Goal: Information Seeking & Learning: Learn about a topic

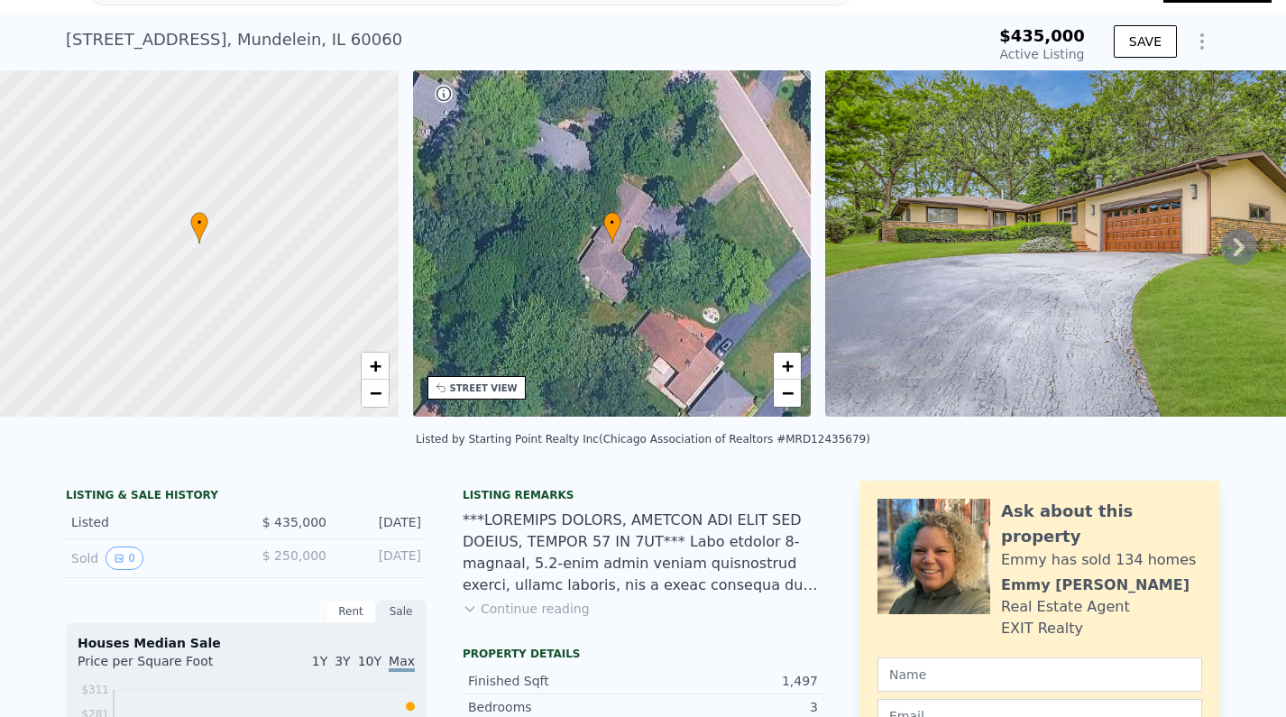
scroll to position [40, 0]
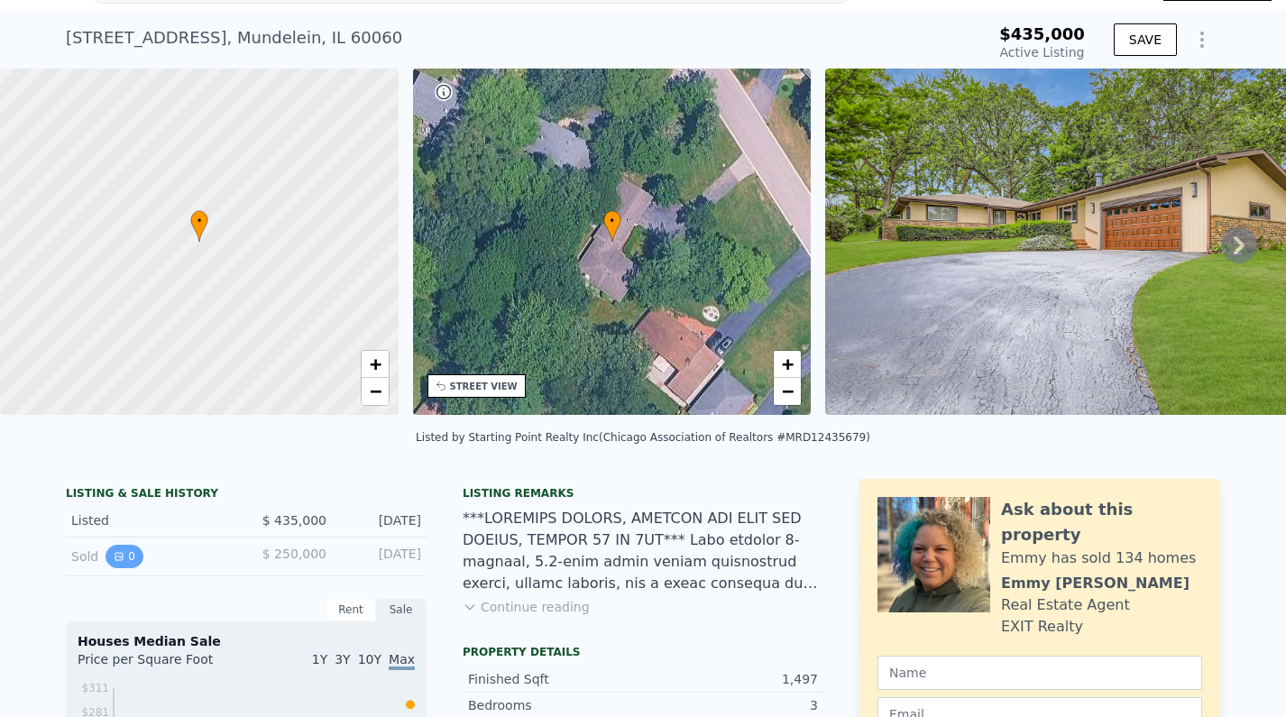
click at [132, 559] on button "0" at bounding box center [124, 556] width 38 height 23
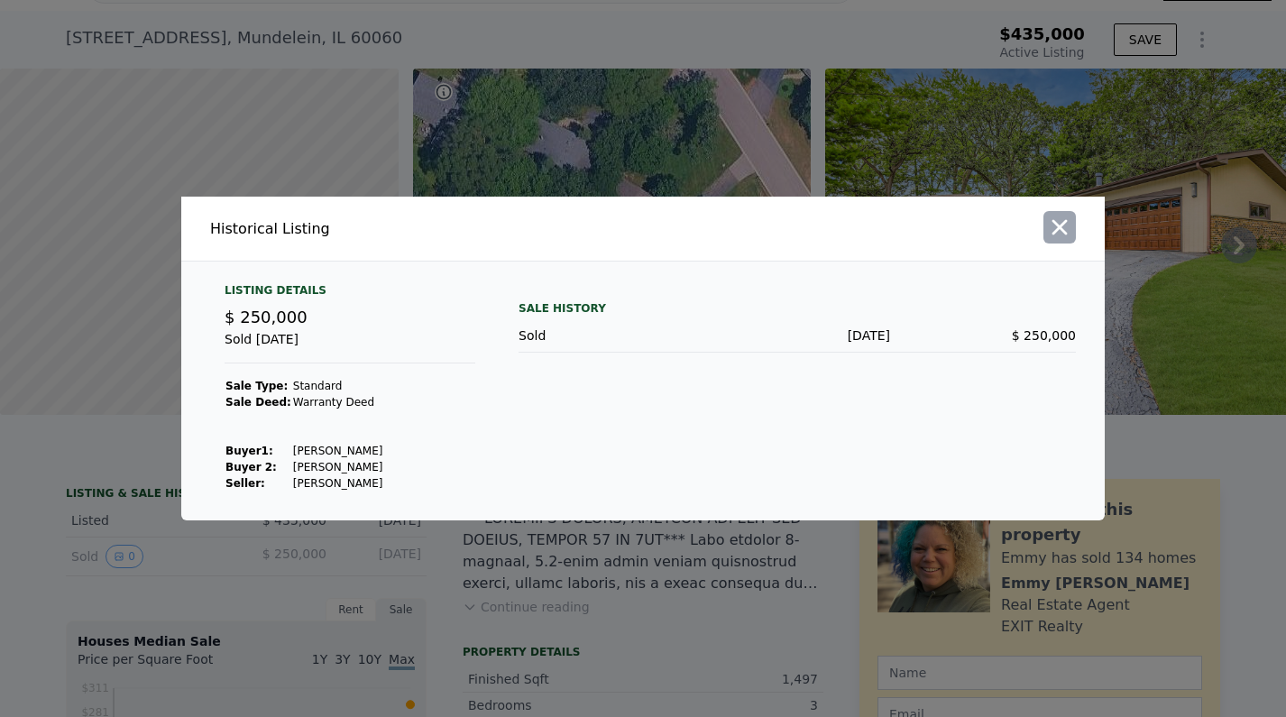
click at [1071, 216] on icon "button" at bounding box center [1059, 227] width 25 height 25
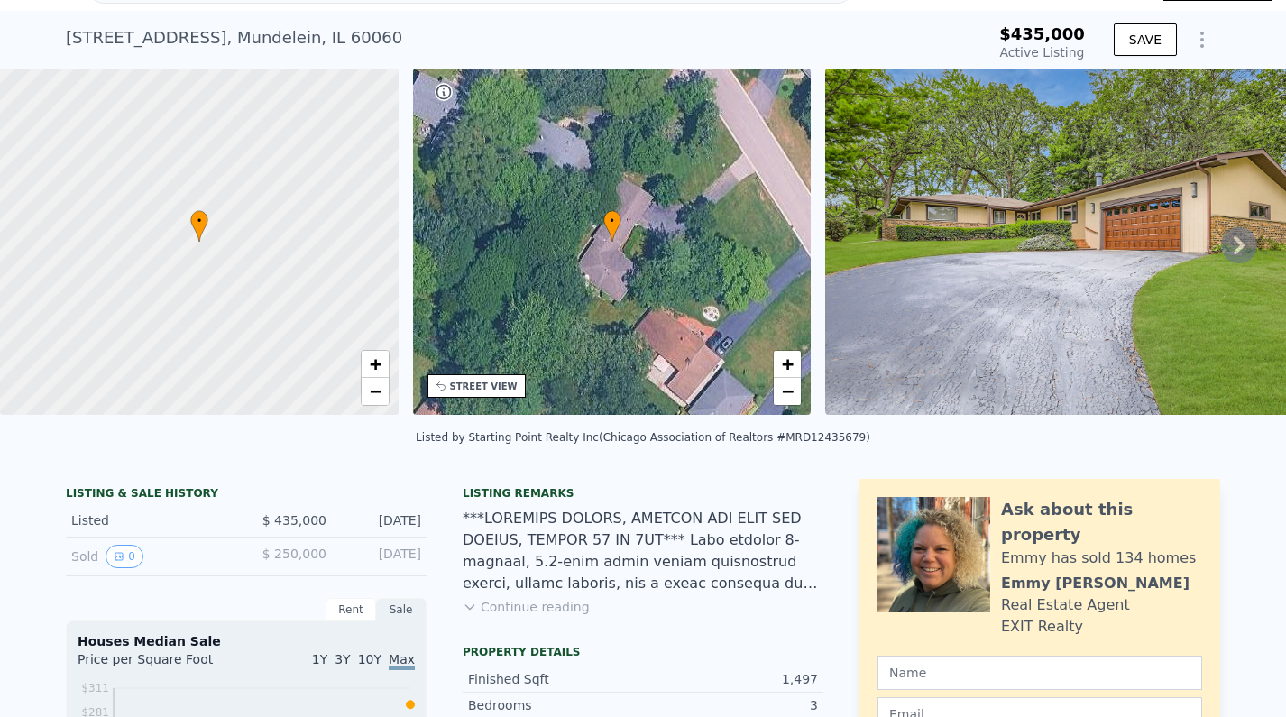
click at [1092, 202] on img at bounding box center [1085, 242] width 520 height 346
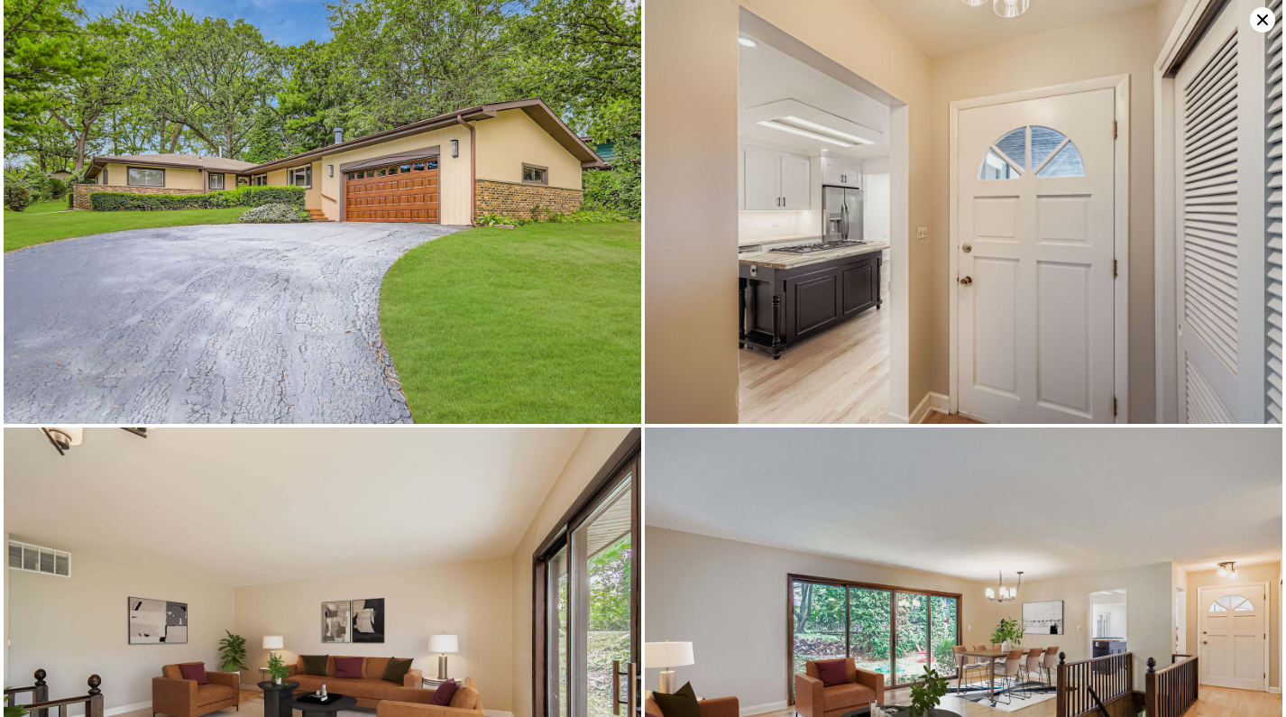
scroll to position [3, 0]
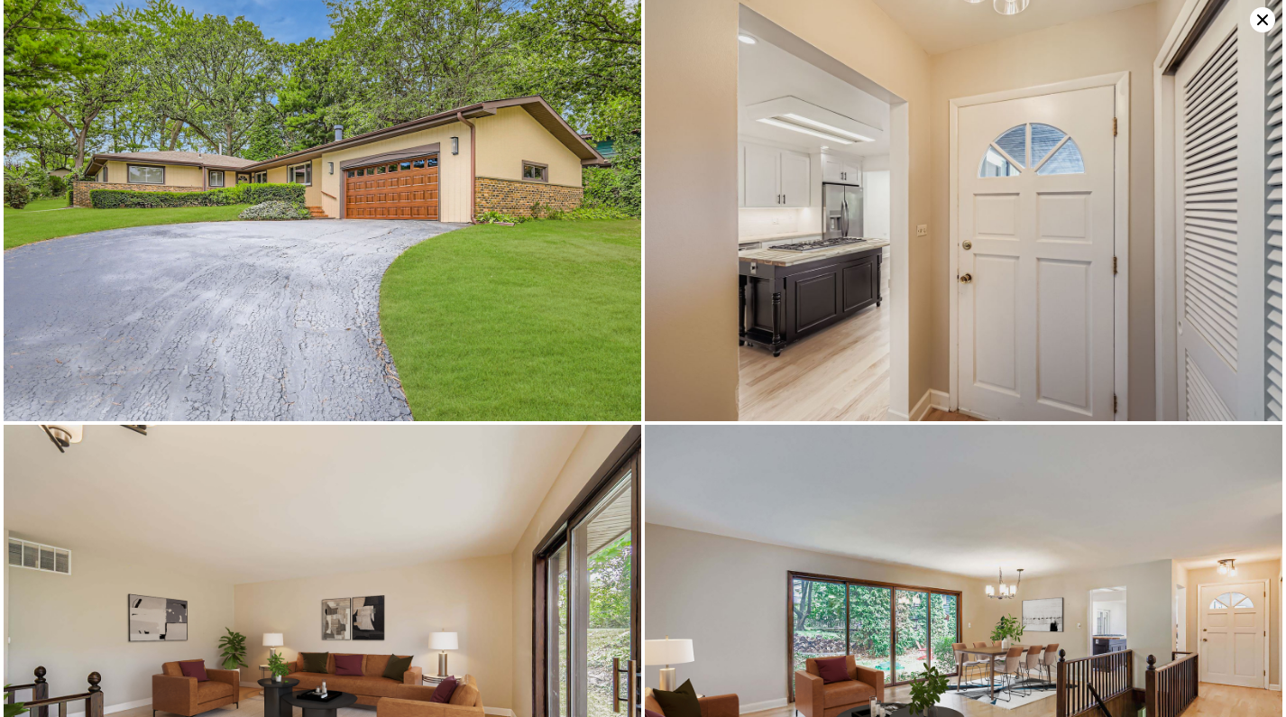
click at [340, 129] on img at bounding box center [322, 209] width 637 height 424
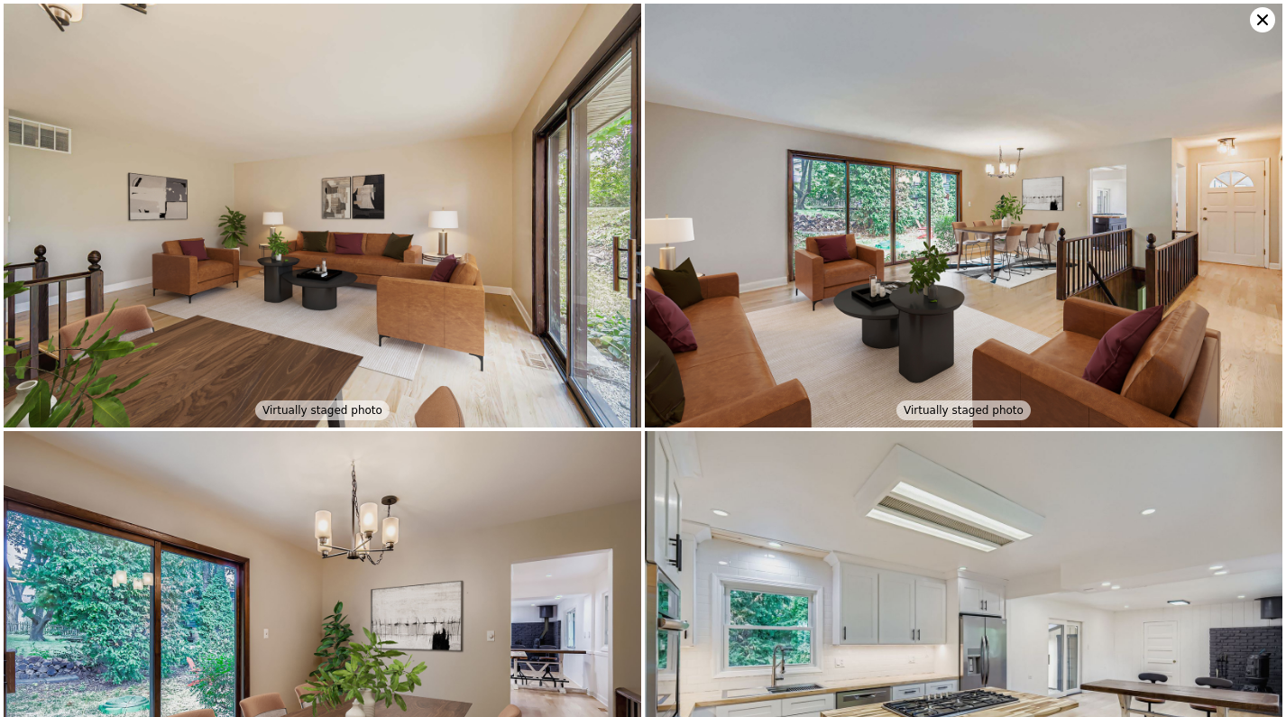
scroll to position [427, 0]
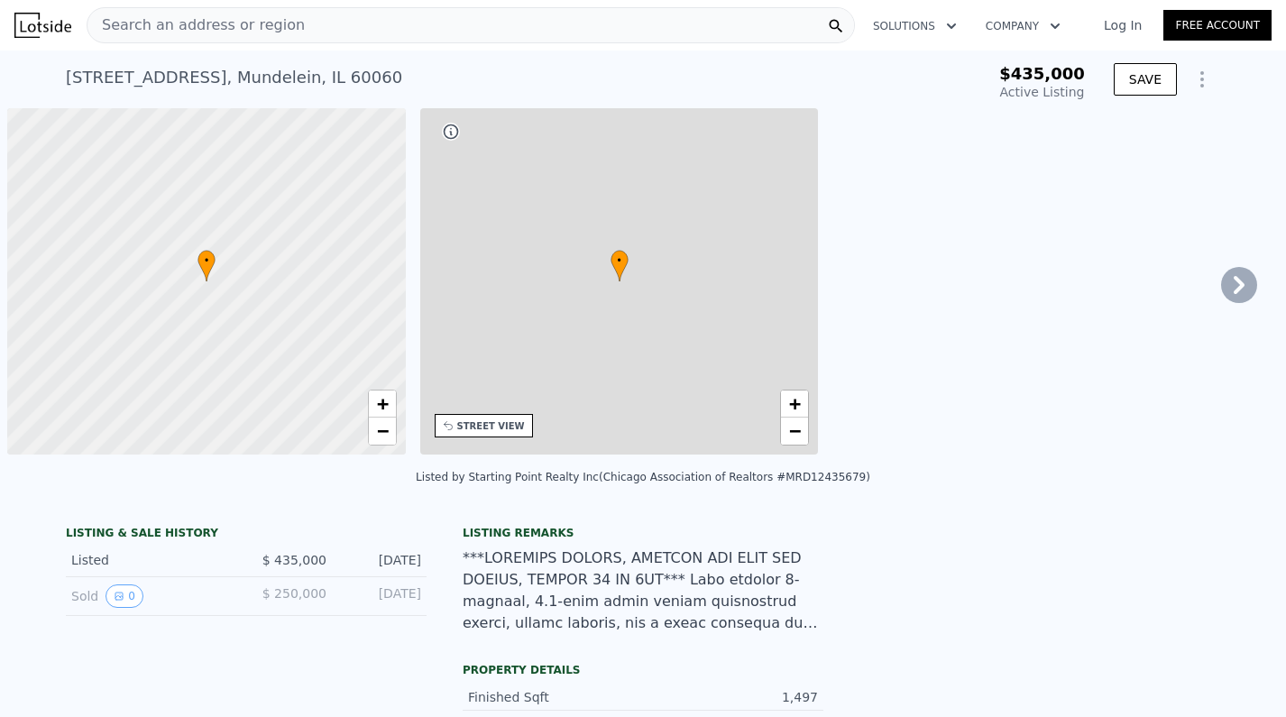
type input "-$ 467,711"
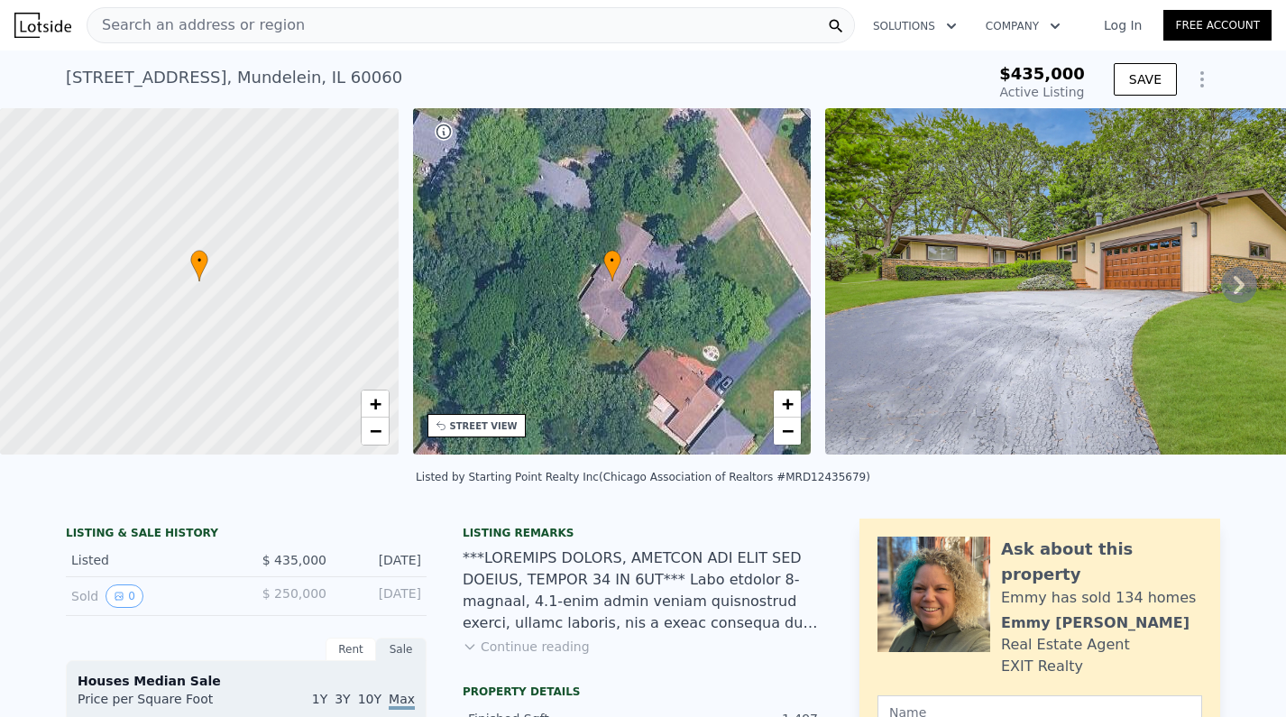
click at [925, 311] on img at bounding box center [1085, 281] width 520 height 346
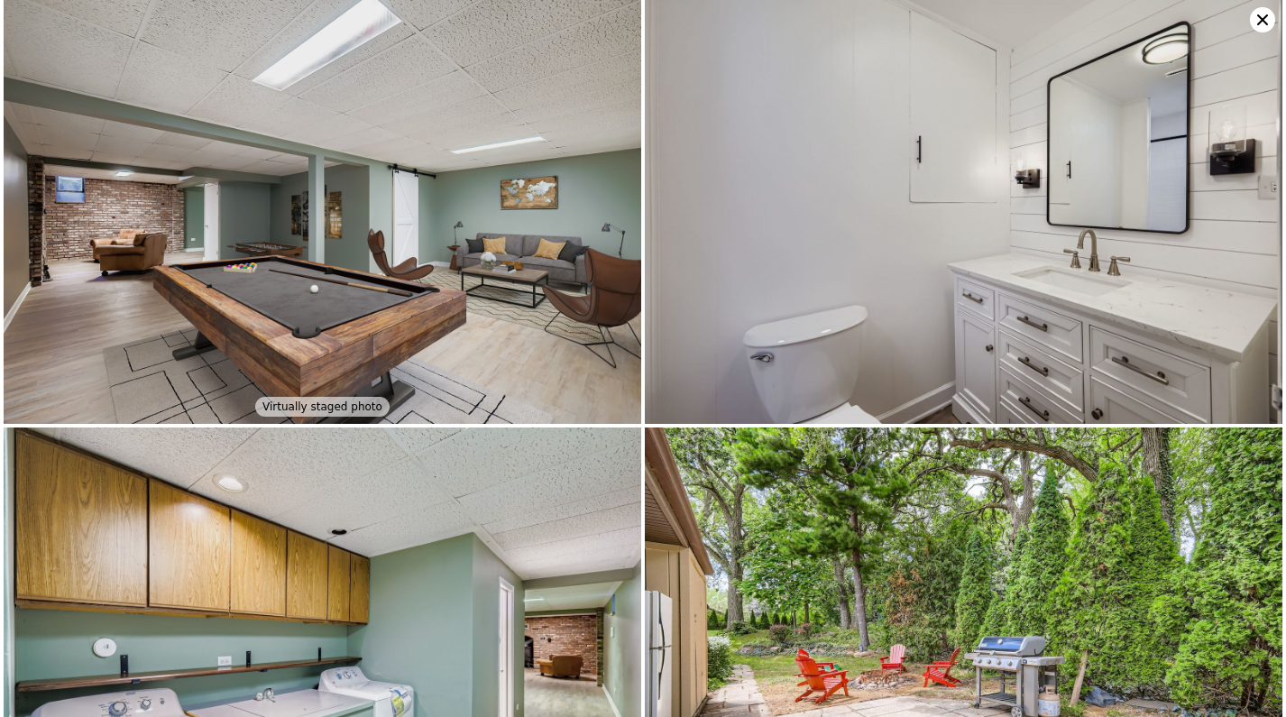
scroll to position [3420, 0]
click at [279, 218] on img at bounding box center [322, 212] width 637 height 424
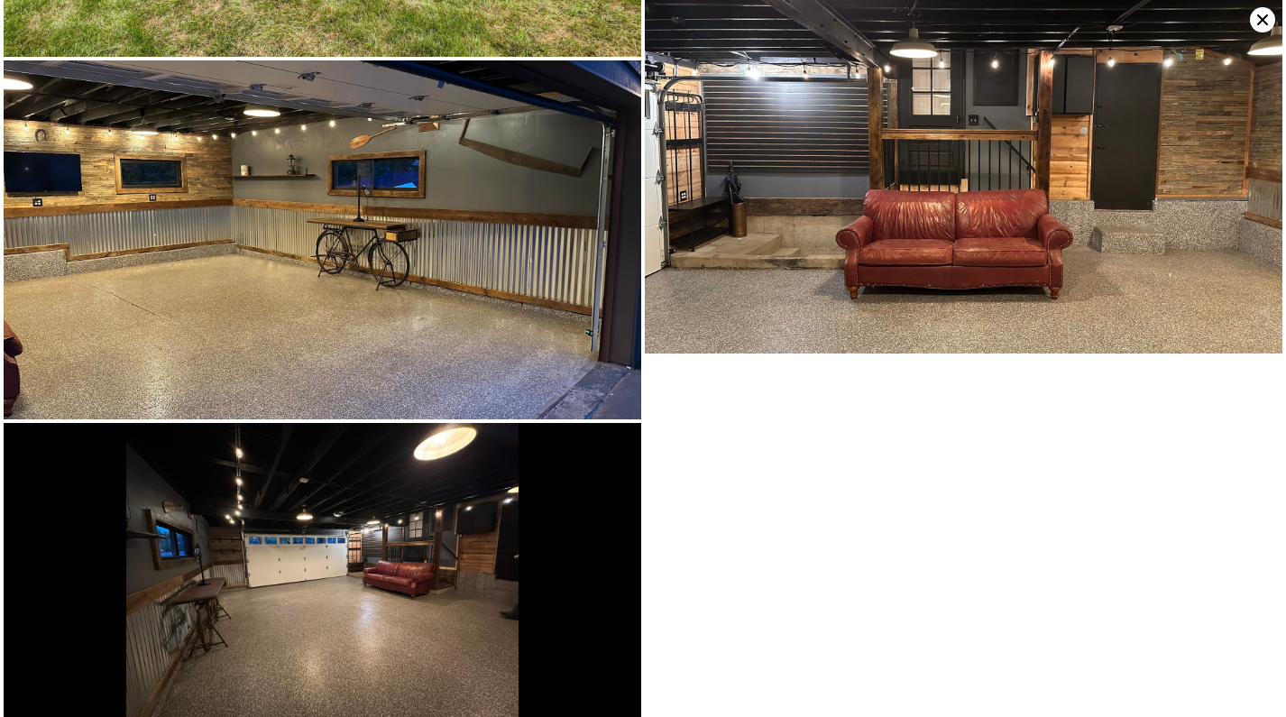
scroll to position [5069, 0]
click at [451, 532] on img at bounding box center [322, 570] width 637 height 294
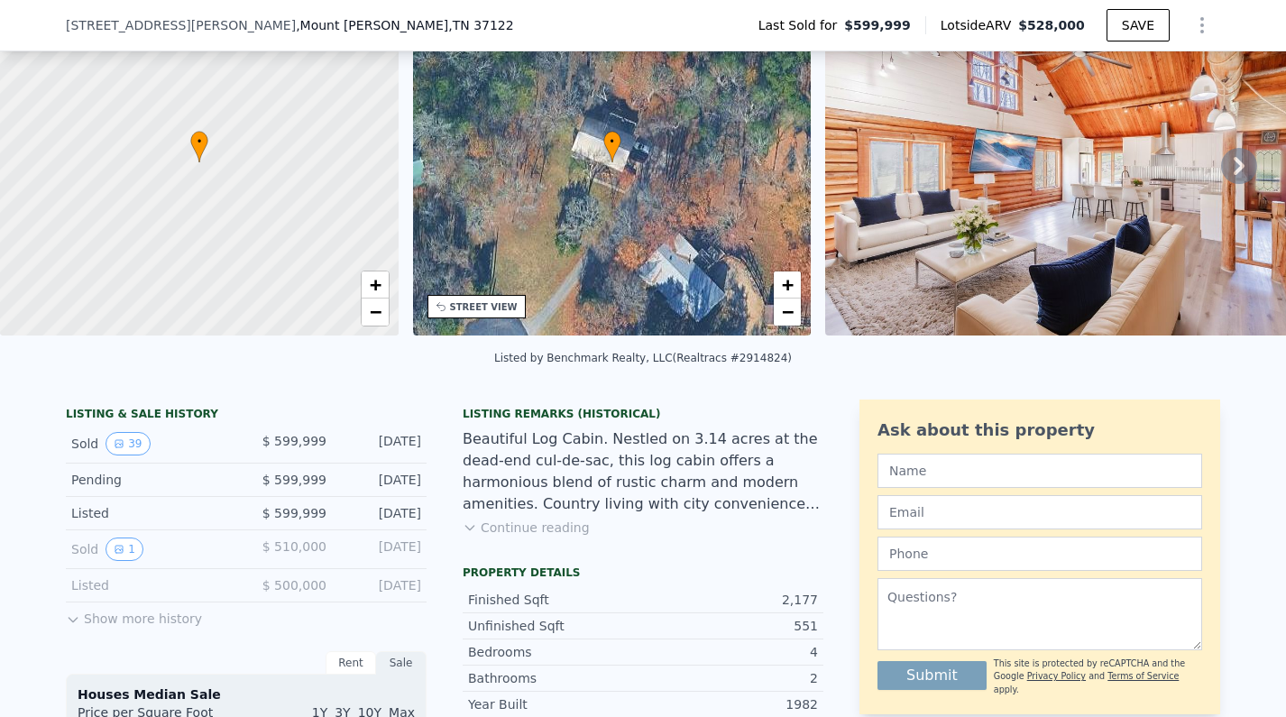
scroll to position [114, 0]
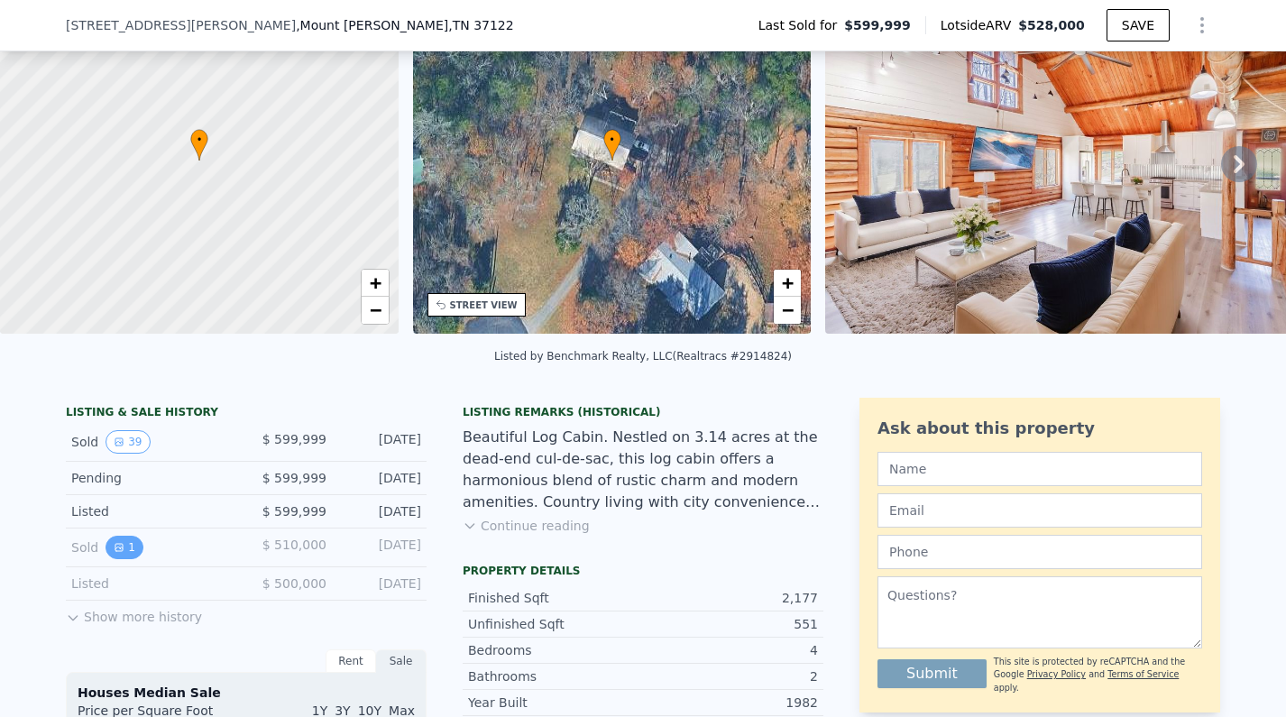
click at [127, 546] on button "1" at bounding box center [124, 547] width 38 height 23
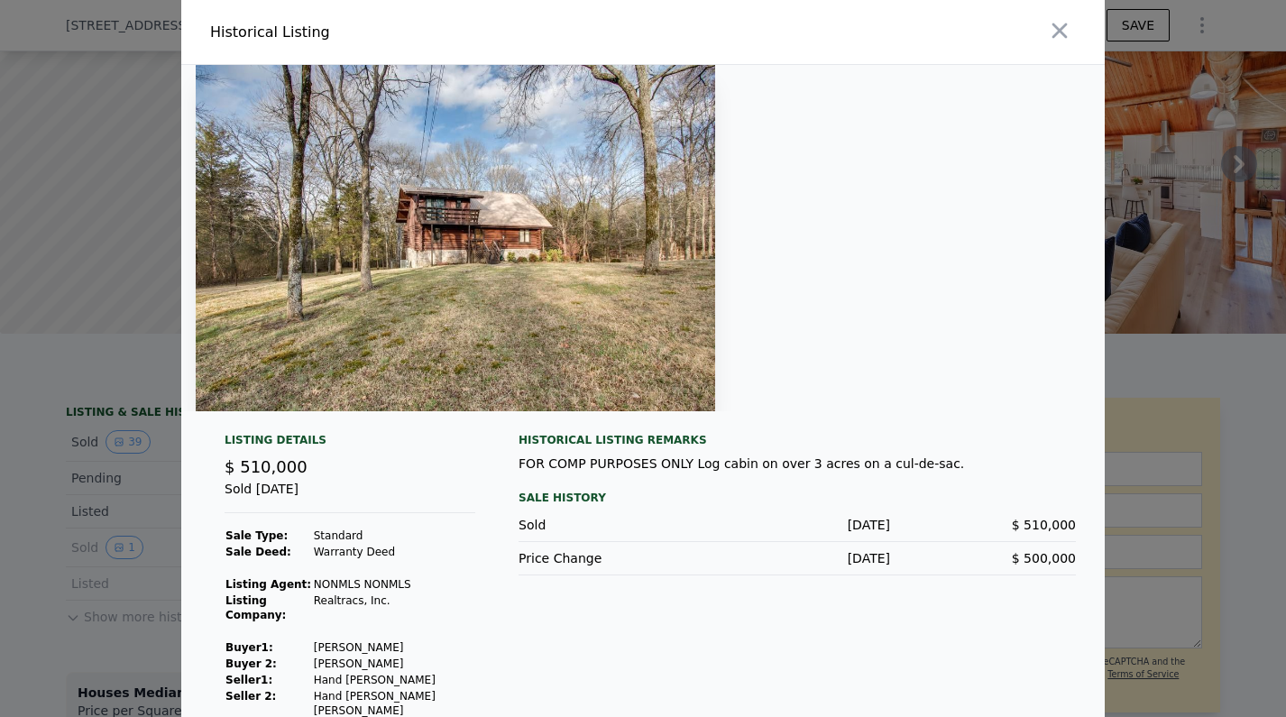
click at [116, 512] on div at bounding box center [643, 358] width 1286 height 717
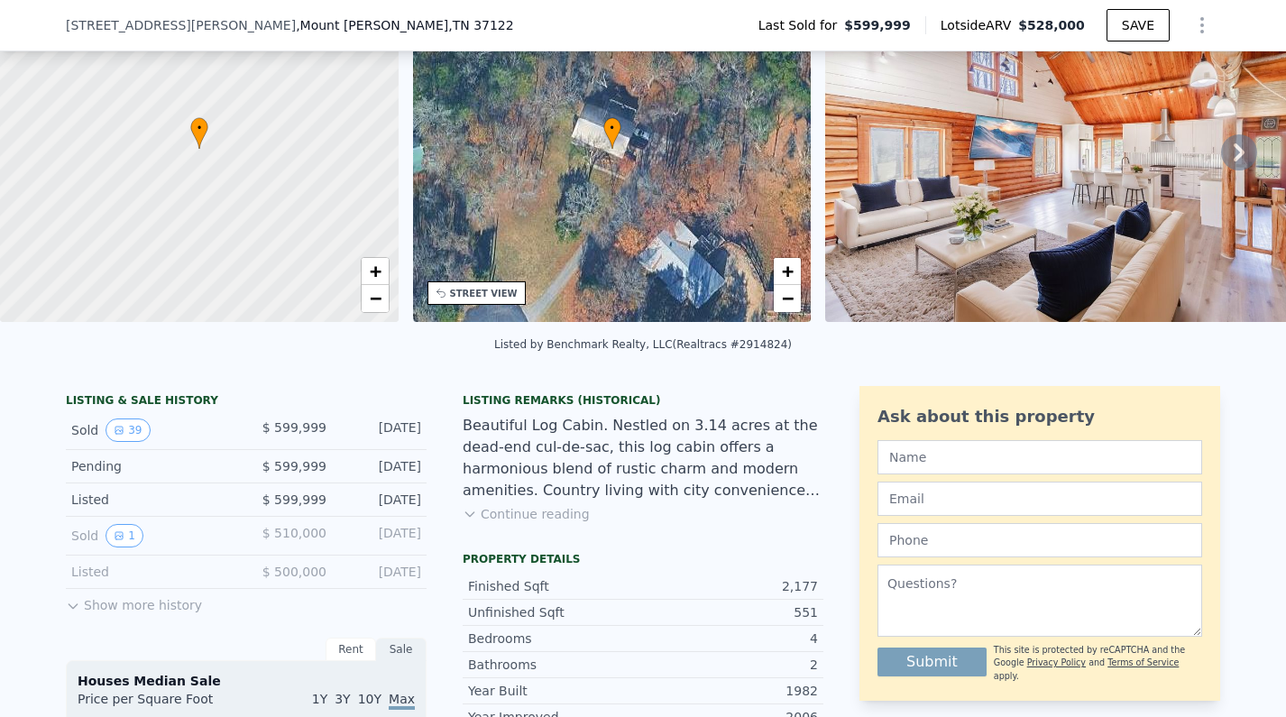
scroll to position [140, 0]
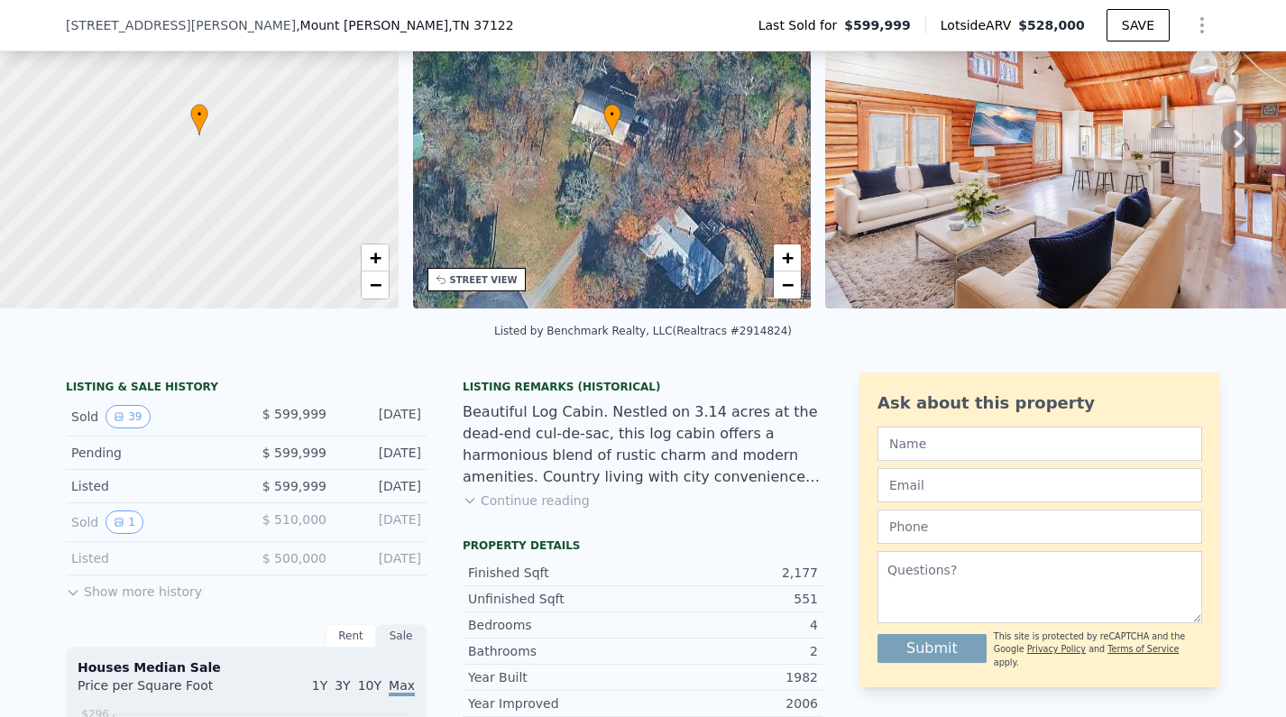
click at [84, 598] on button "Show more history" at bounding box center [134, 587] width 136 height 25
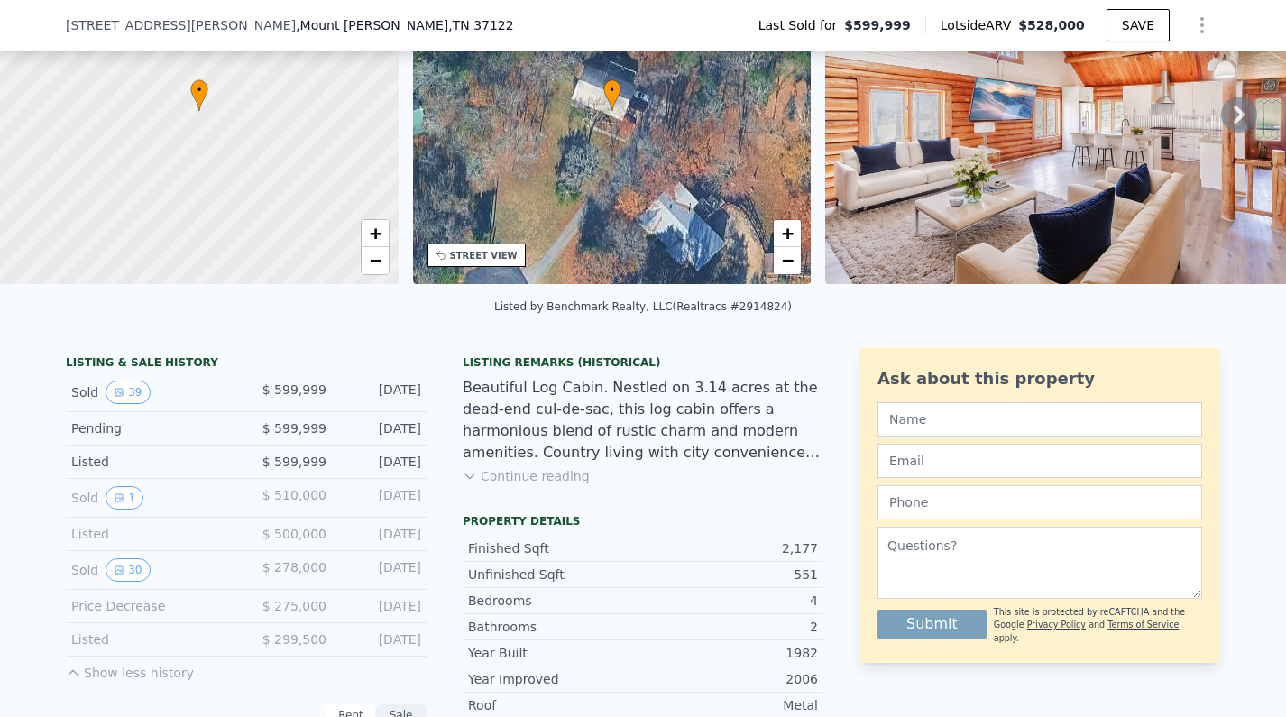
scroll to position [165, 0]
click at [126, 572] on button "30" at bounding box center [127, 568] width 44 height 23
